Goal: Information Seeking & Learning: Learn about a topic

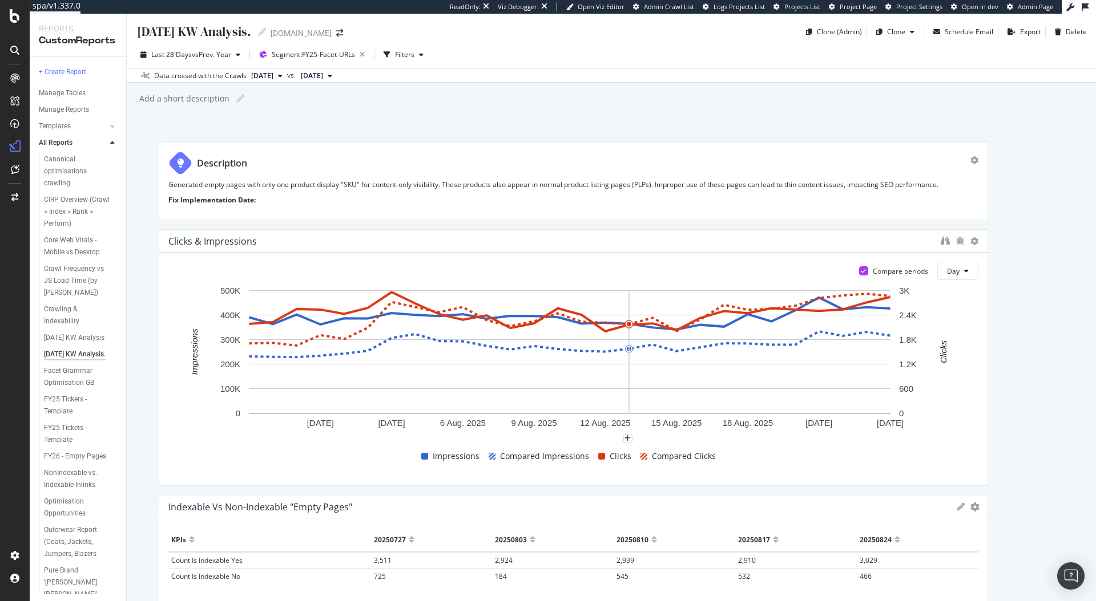
scroll to position [149, 0]
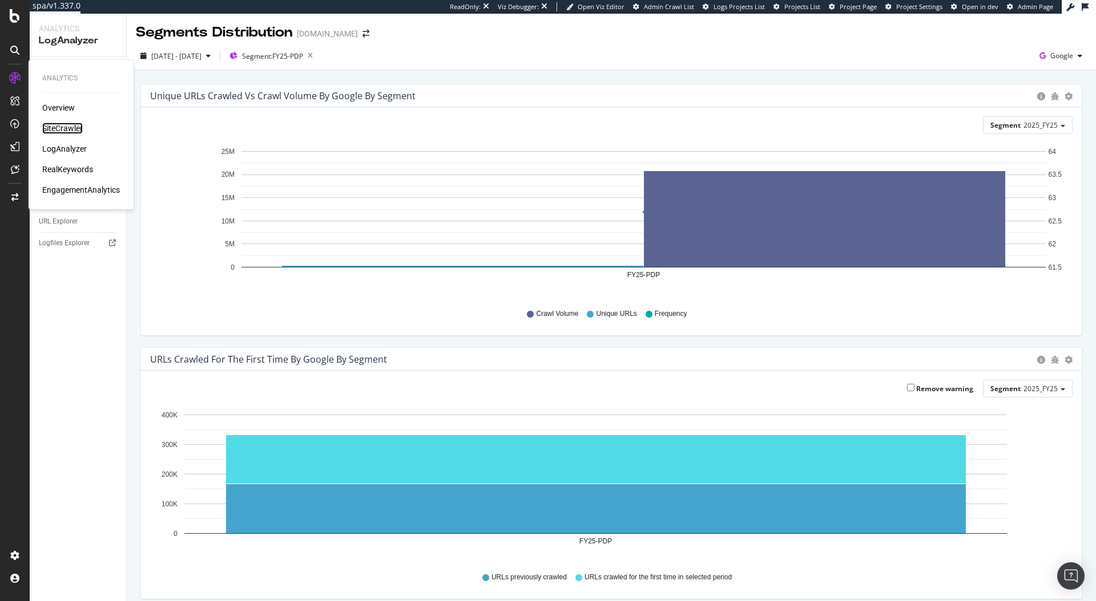
click at [54, 126] on div "SiteCrawler" at bounding box center [62, 128] width 41 height 11
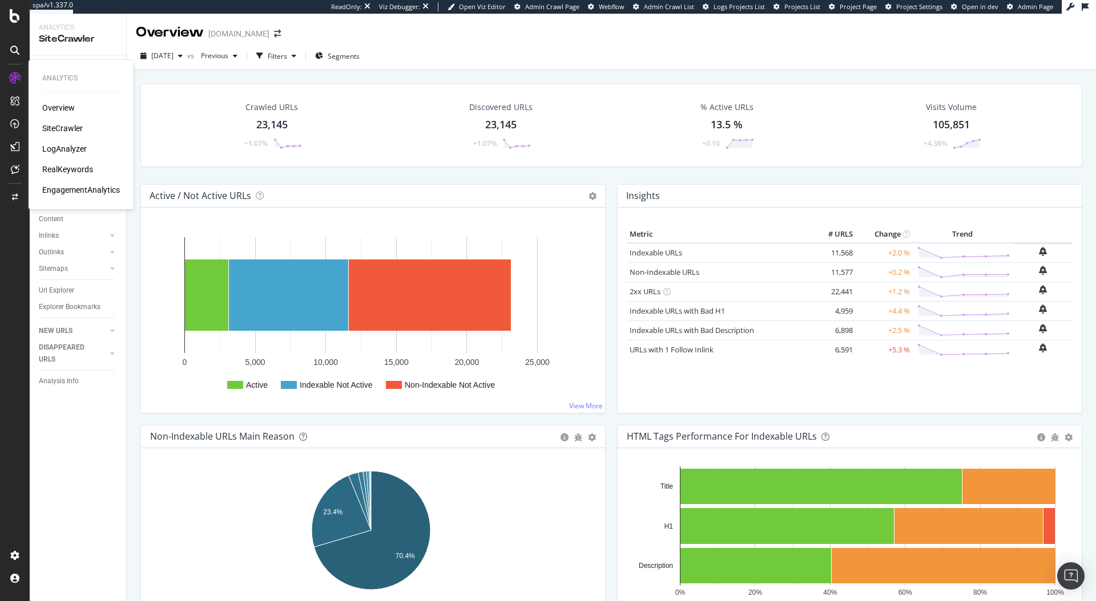
click at [70, 170] on div "RealKeywords" at bounding box center [67, 169] width 51 height 11
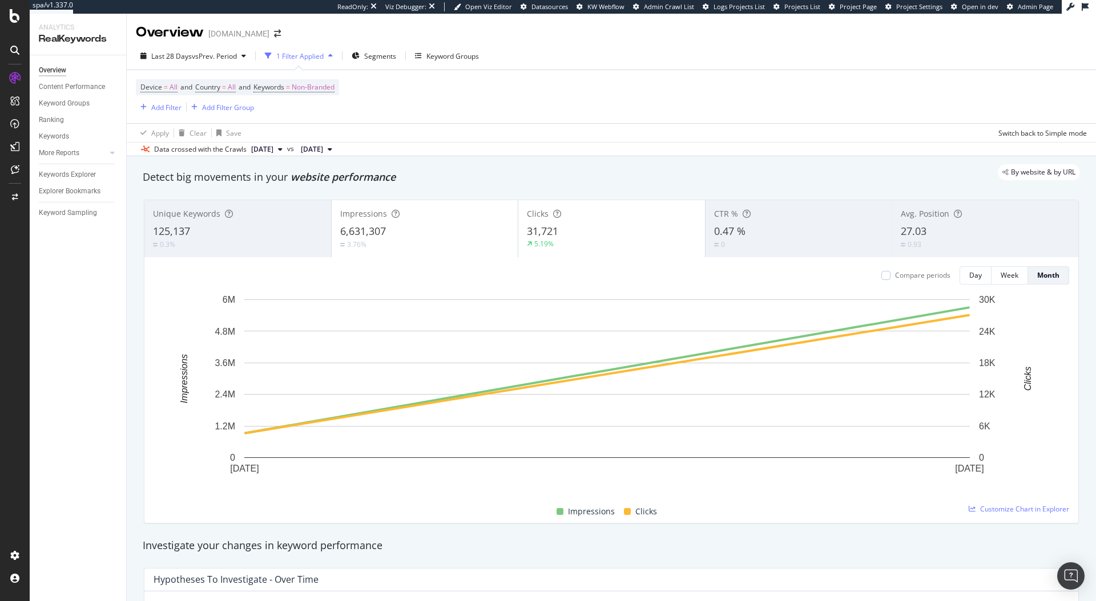
click at [506, 180] on div "By website & by URL" at bounding box center [605, 172] width 948 height 16
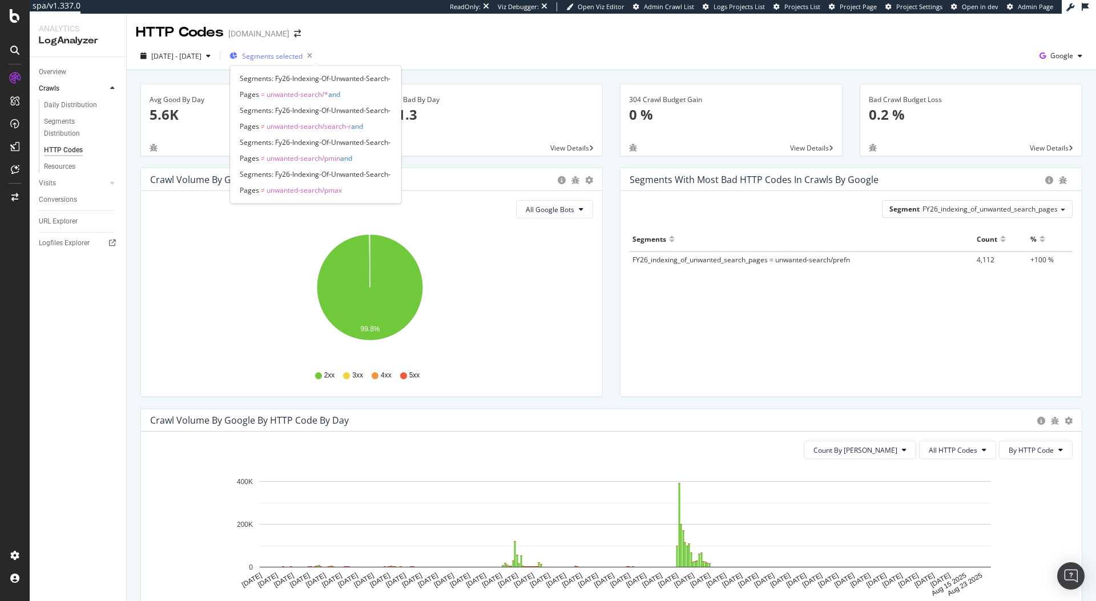
click at [302, 57] on span "Segments selected" at bounding box center [272, 56] width 60 height 10
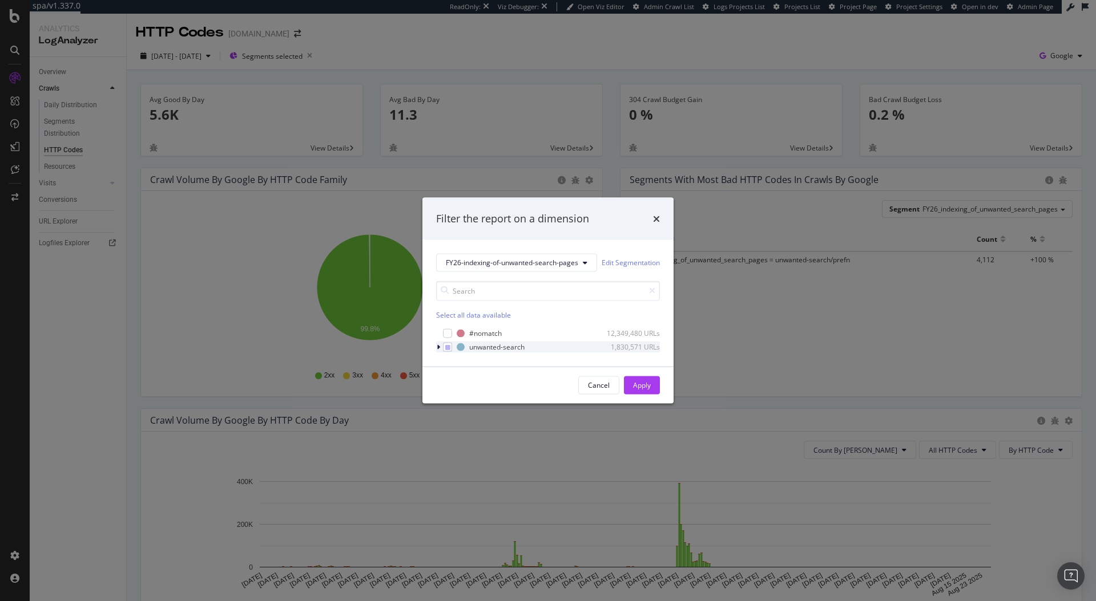
click at [436, 349] on div "modal" at bounding box center [439, 346] width 7 height 11
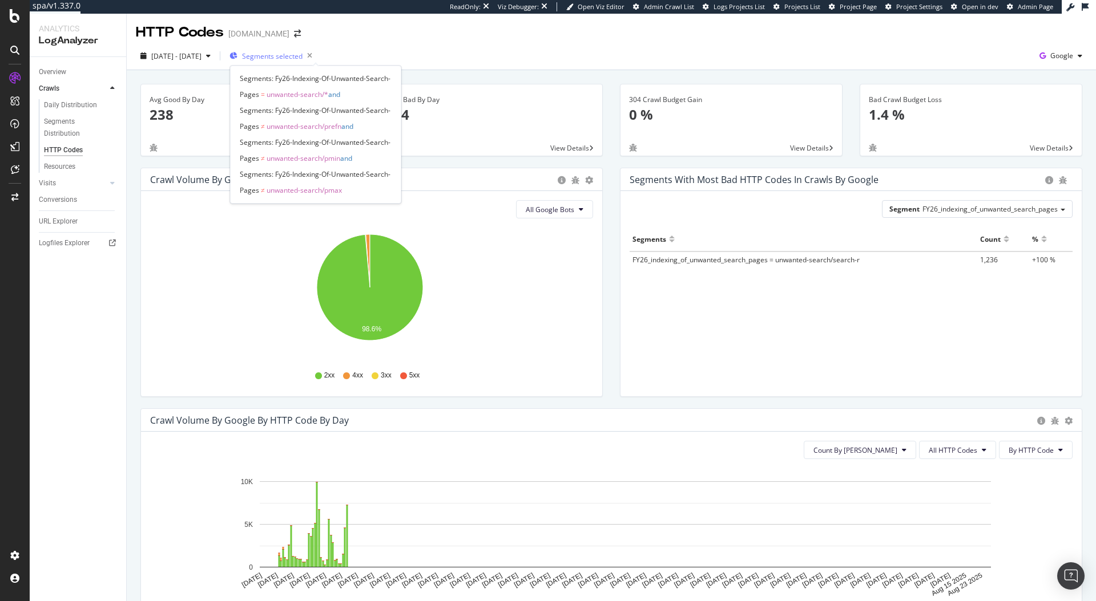
click at [302, 56] on span "Segments selected" at bounding box center [272, 56] width 60 height 10
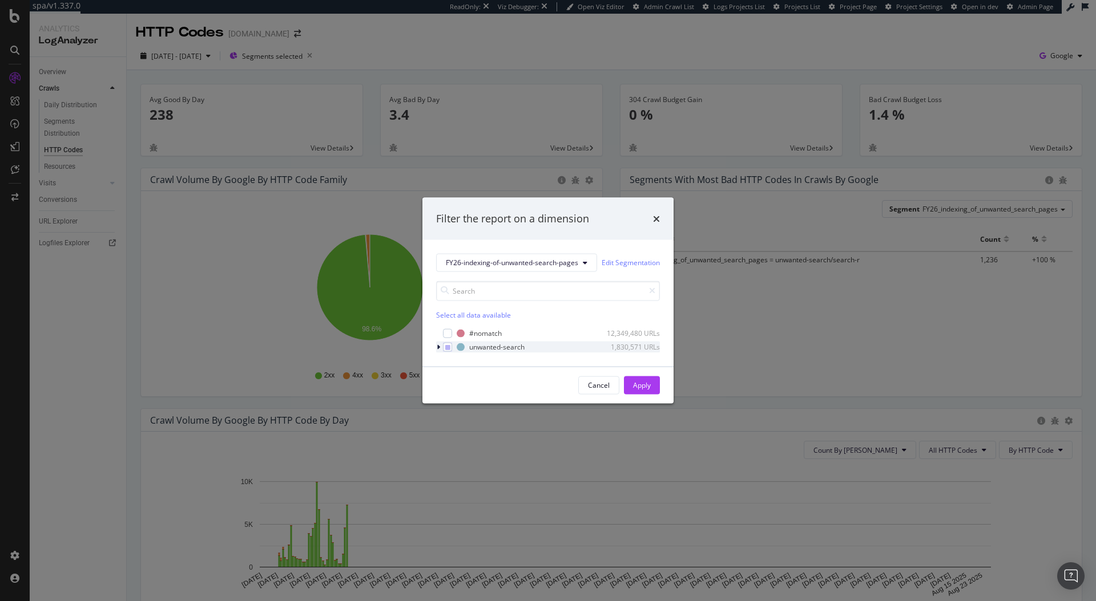
click at [440, 345] on div "modal" at bounding box center [439, 346] width 7 height 11
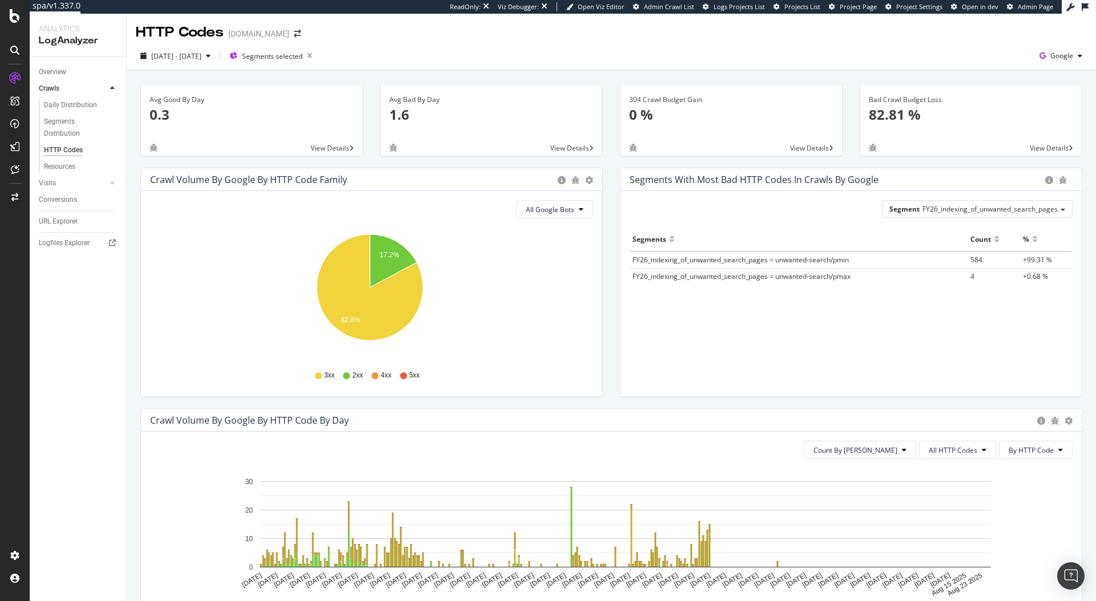
scroll to position [185, 0]
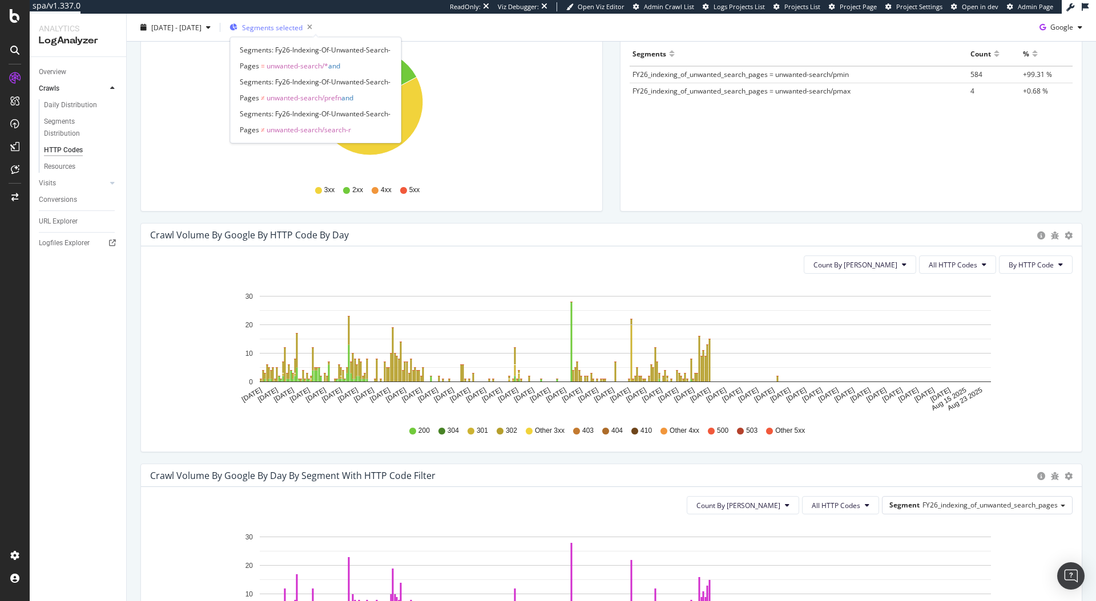
click at [302, 27] on span "Segments selected" at bounding box center [272, 27] width 60 height 10
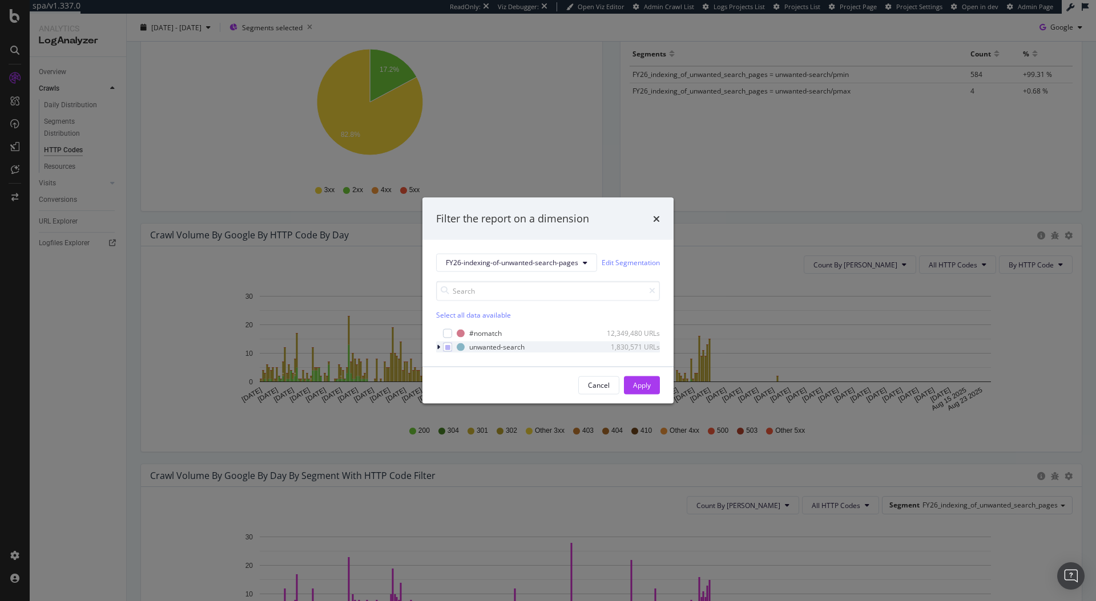
click at [437, 349] on icon "modal" at bounding box center [438, 347] width 3 height 7
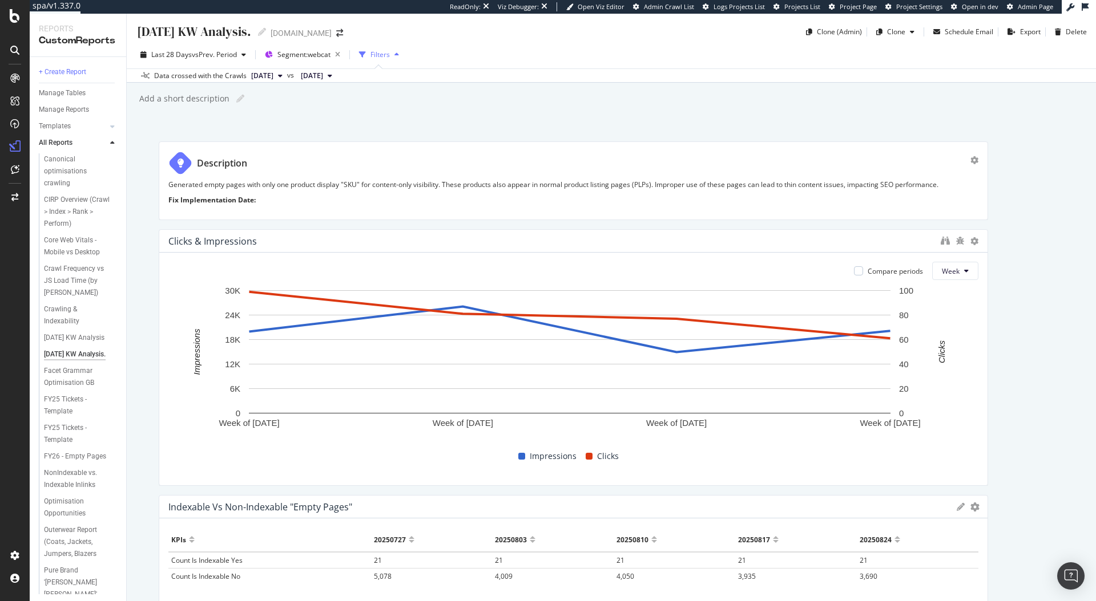
click at [490, 87] on div "Dec 2024 KW Analysis. Dec 2024 KW Analysis. www.ralphlauren.co.uk Clone (Admin)…" at bounding box center [611, 308] width 969 height 588
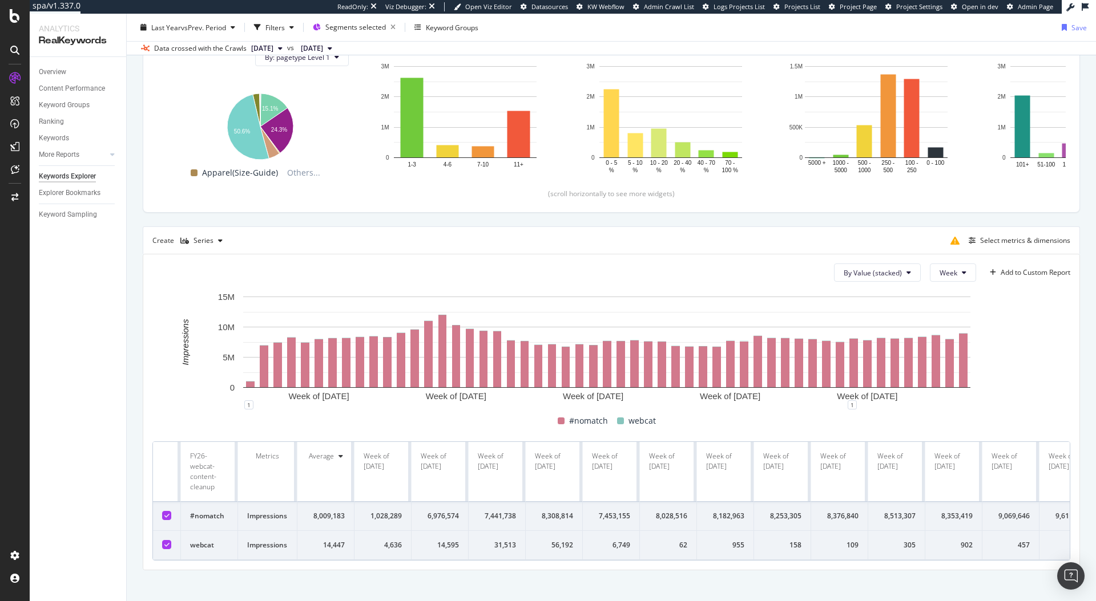
scroll to position [160, 0]
